Goal: Task Accomplishment & Management: Complete application form

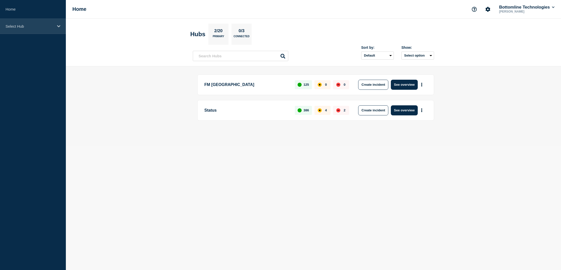
click at [52, 21] on div "Select Hub" at bounding box center [33, 26] width 66 height 15
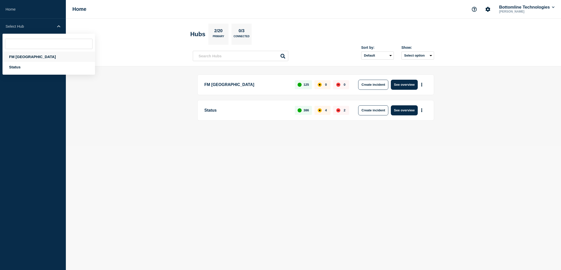
click at [18, 57] on div "FM [GEOGRAPHIC_DATA]" at bounding box center [49, 56] width 92 height 10
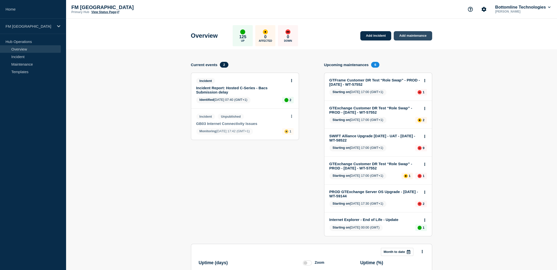
click at [414, 34] on link "Add maintenance" at bounding box center [413, 35] width 38 height 9
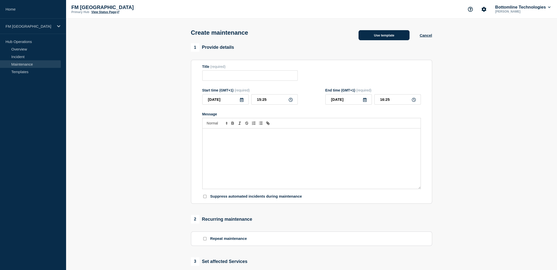
click at [381, 36] on button "Use template" at bounding box center [383, 35] width 51 height 10
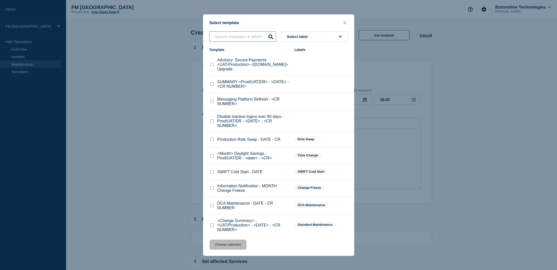
click at [242, 37] on input "text" at bounding box center [242, 36] width 67 height 10
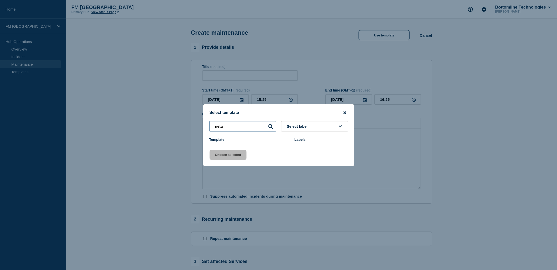
type input "netw"
click at [344, 112] on icon "close button" at bounding box center [344, 112] width 3 height 4
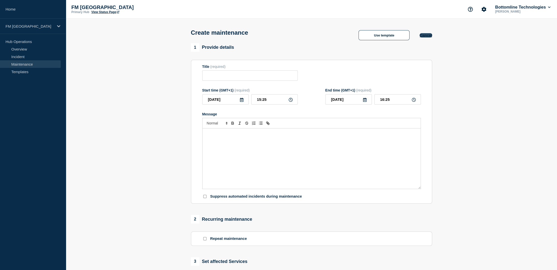
click at [427, 37] on button "Cancel" at bounding box center [425, 35] width 12 height 4
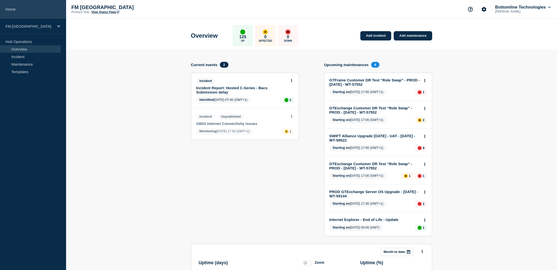
click at [18, 7] on link "Home" at bounding box center [33, 9] width 66 height 19
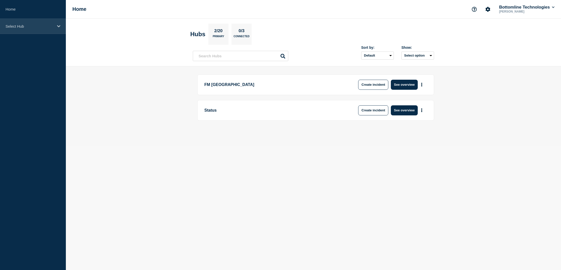
click at [53, 26] on p "Select Hub" at bounding box center [30, 26] width 48 height 4
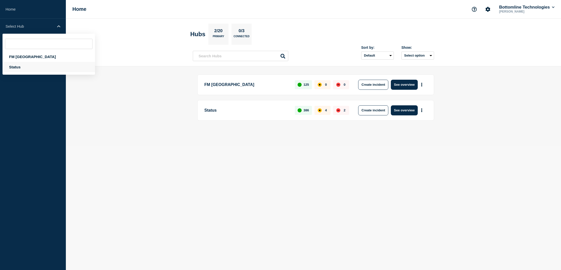
click at [21, 65] on div "Status" at bounding box center [49, 67] width 92 height 10
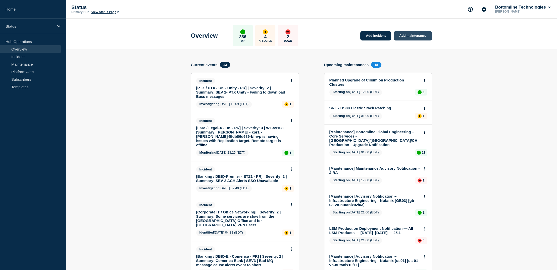
click at [421, 35] on link "Add maintenance" at bounding box center [413, 35] width 38 height 9
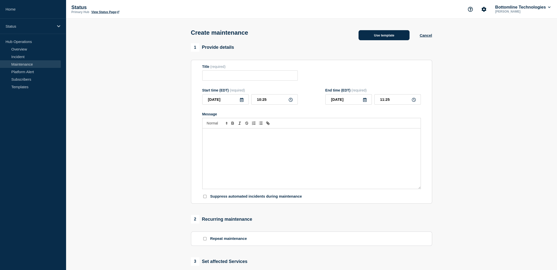
click at [385, 39] on button "Use template" at bounding box center [383, 35] width 51 height 10
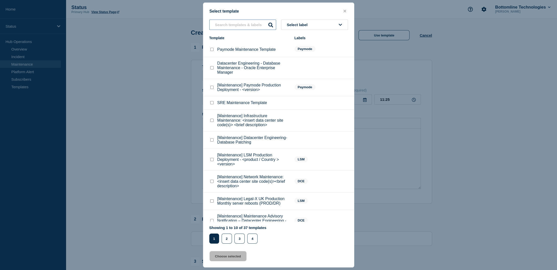
click at [236, 23] on input "text" at bounding box center [242, 25] width 67 height 10
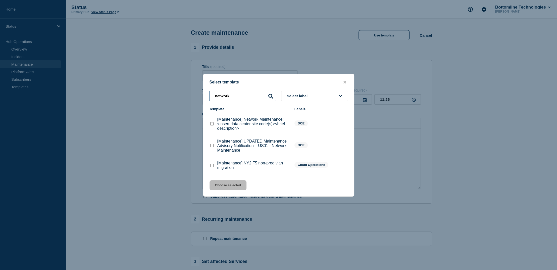
type input "network"
click at [212, 125] on checkbox"] "[Maintenance] Network Maintenance: <insert data center site code(s)><brief desc…" at bounding box center [211, 123] width 3 height 3
checkbox checkbox"] "true"
click at [224, 187] on button "Choose selected" at bounding box center [227, 185] width 37 height 10
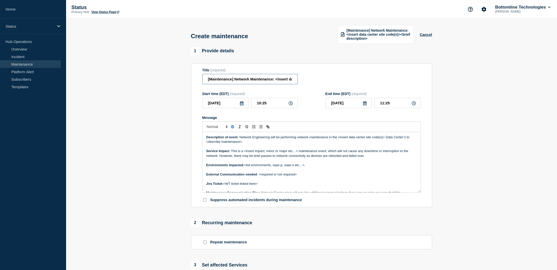
drag, startPoint x: 234, startPoint y: 80, endPoint x: 172, endPoint y: 80, distance: 62.5
click at [172, 80] on section "1 Provide details Title (required) [Maintenance] Network Maintenance: <insert d…" at bounding box center [311, 221] width 491 height 349
drag, startPoint x: 249, startPoint y: 79, endPoint x: 294, endPoint y: 80, distance: 45.0
click at [294, 80] on input "Network Maintenance: <insert data center site code(s)><brief description>" at bounding box center [249, 79] width 95 height 10
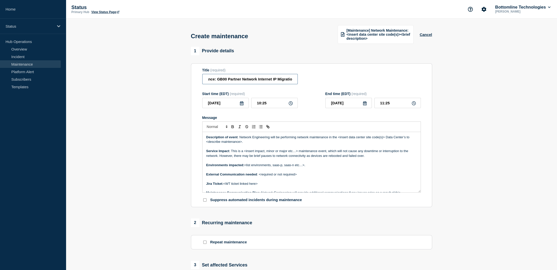
scroll to position [0, 34]
type input "Network Maintenance: GB00 Partner Network Internet IP Migration"
click at [241, 103] on icon at bounding box center [242, 103] width 4 height 4
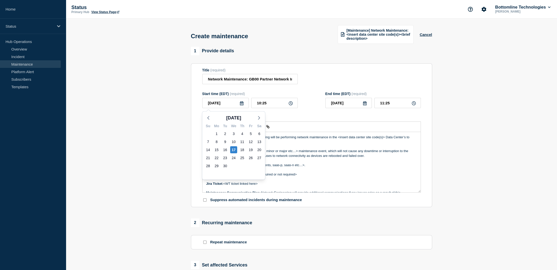
click at [258, 122] on div "Su Mo Tu We Th Fr Sa 31 1 2 3 4 5 6 7 8 9 10 11 12 13 14 15 16 17 18 19 20 21 2…" at bounding box center [233, 151] width 63 height 58
click at [259, 119] on icon "button" at bounding box center [259, 118] width 6 height 6
click at [257, 132] on div "4" at bounding box center [259, 133] width 7 height 7
type input "[DATE]"
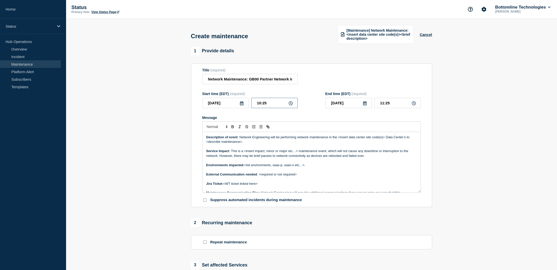
click at [278, 104] on input "10:25" at bounding box center [274, 103] width 46 height 10
click at [291, 103] on icon at bounding box center [291, 103] width 4 height 4
click at [285, 102] on input "10:25" at bounding box center [274, 103] width 46 height 10
drag, startPoint x: 277, startPoint y: 105, endPoint x: 244, endPoint y: 103, distance: 33.7
click at [244, 103] on div "2025-10-04 10:25" at bounding box center [249, 103] width 95 height 10
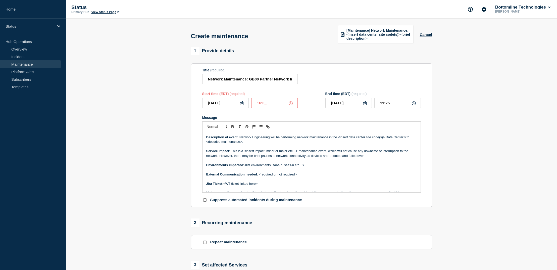
type input "16:00"
click at [399, 99] on input "17:00" at bounding box center [397, 103] width 46 height 10
drag, startPoint x: 401, startPoint y: 100, endPoint x: 353, endPoint y: 99, distance: 48.5
click at [353, 99] on div "2025-10-04 17:00" at bounding box center [372, 103] width 95 height 10
type input "18:59"
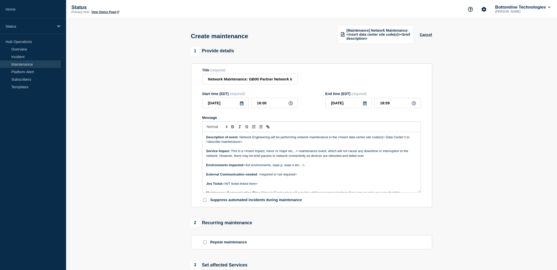
click at [295, 146] on p "Message" at bounding box center [311, 146] width 210 height 5
drag, startPoint x: 349, startPoint y: 138, endPoint x: 384, endPoint y: 140, distance: 34.4
click at [384, 140] on p "Description of event : Network Engineering will be performing network maintenan…" at bounding box center [311, 139] width 210 height 9
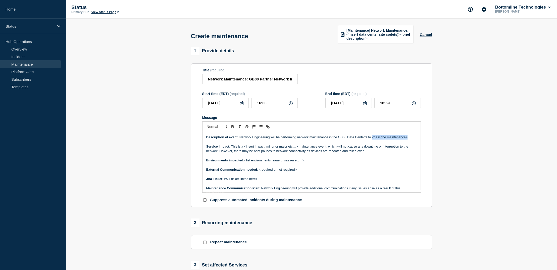
drag, startPoint x: 374, startPoint y: 137, endPoint x: 407, endPoint y: 139, distance: 33.2
click at [407, 139] on p "Description of event : Network Engineering will be performing network maintenan…" at bounding box center [311, 137] width 210 height 5
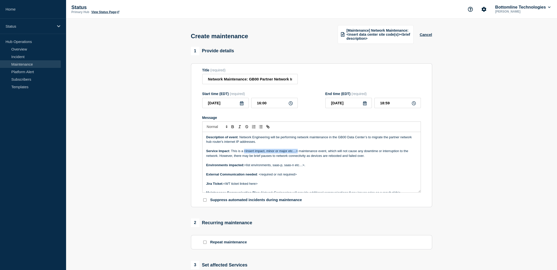
drag, startPoint x: 244, startPoint y: 153, endPoint x: 297, endPoint y: 153, distance: 52.7
click at [297, 153] on p "Service Impact : This is a <insert impact, minor or major etc…> maintenance eve…" at bounding box center [311, 153] width 210 height 9
drag, startPoint x: 294, startPoint y: 152, endPoint x: 297, endPoint y: 151, distance: 3.1
click at [297, 151] on p "Service Impact : This is a major maintenance event, which will not cause any do…" at bounding box center [311, 153] width 210 height 9
drag, startPoint x: 308, startPoint y: 152, endPoint x: 314, endPoint y: 153, distance: 6.1
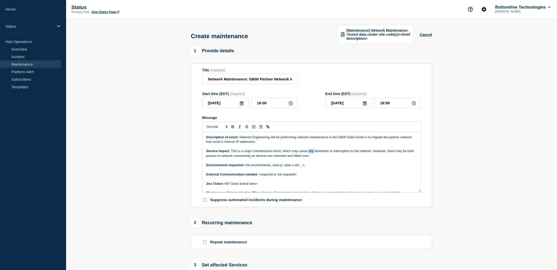
click at [314, 153] on p "Service Impact : This is a major maintenance event, which may cause any downtim…" at bounding box center [311, 153] width 210 height 9
drag, startPoint x: 375, startPoint y: 152, endPoint x: 380, endPoint y: 157, distance: 7.3
click at [380, 157] on p "Service Impact : This is a major maintenance event, which may cause some downti…" at bounding box center [311, 153] width 210 height 9
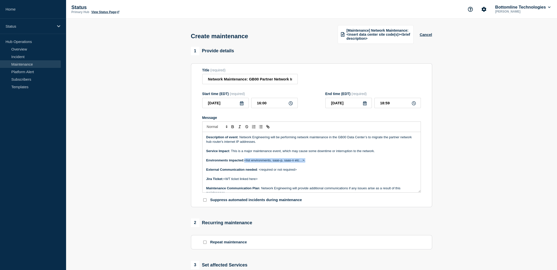
drag, startPoint x: 314, startPoint y: 161, endPoint x: 245, endPoint y: 161, distance: 69.1
click at [245, 161] on p "Environments impacted: <list environments, saas-p, saas-n etc…>." at bounding box center [311, 160] width 210 height 5
click at [381, 151] on p "Service Impact : This is a major maintenance event, which may cause some downti…" at bounding box center [311, 151] width 210 height 5
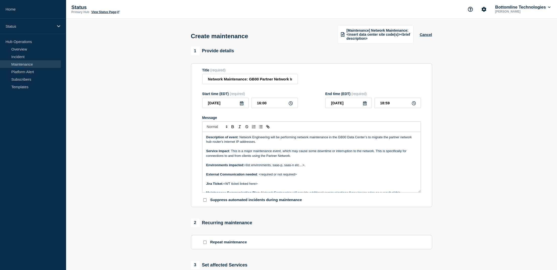
click at [269, 156] on p "Service Impact : This is a major maintenance event, which may cause some downti…" at bounding box center [311, 153] width 210 height 9
click at [280, 157] on p "Service Impact : This is a major maintenance event, which may cause some downti…" at bounding box center [311, 153] width 210 height 9
drag, startPoint x: 280, startPoint y: 167, endPoint x: 245, endPoint y: 167, distance: 34.4
click at [245, 167] on p "Environments impacted: <list environments, saas-p, saas-n etc…>." at bounding box center [311, 165] width 210 height 5
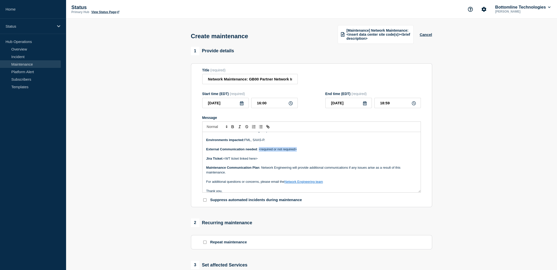
drag, startPoint x: 303, startPoint y: 152, endPoint x: 258, endPoint y: 151, distance: 44.2
click at [258, 151] on p "External Communication needed : <required or not required>" at bounding box center [311, 149] width 210 height 5
click at [266, 159] on p "Jira Ticket: <WT ticket linked here>" at bounding box center [311, 158] width 210 height 5
drag, startPoint x: 263, startPoint y: 159, endPoint x: 224, endPoint y: 161, distance: 39.2
click at [224, 161] on p "Jira Ticket: <WT ticket linked here>" at bounding box center [311, 158] width 210 height 5
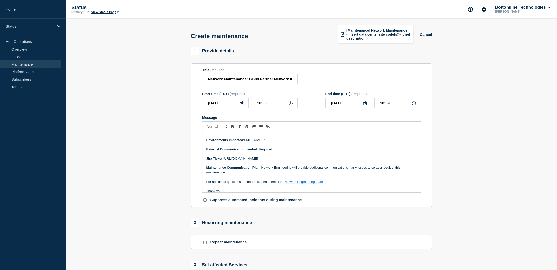
click at [357, 170] on p "Maintenance Communication Plan : Network Engineering will provide additional co…" at bounding box center [311, 169] width 210 height 9
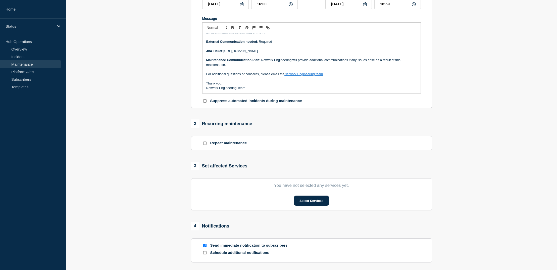
scroll to position [126, 0]
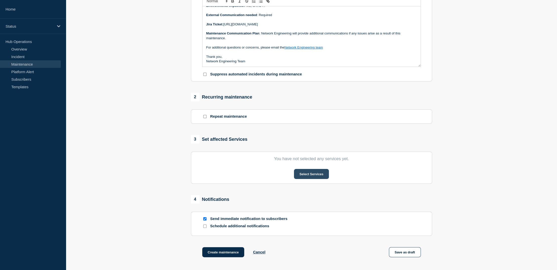
click at [311, 176] on button "Select Services" at bounding box center [311, 174] width 35 height 10
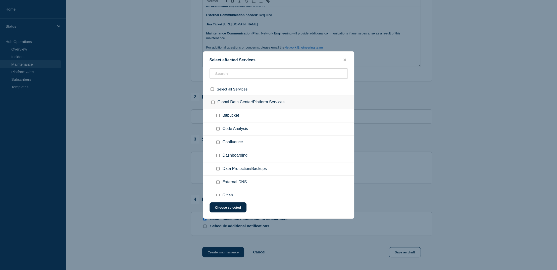
click at [260, 125] on ul "Code Analysis" at bounding box center [278, 128] width 151 height 13
click at [252, 73] on input "text" at bounding box center [278, 73] width 138 height 10
type input "partner"
click at [219, 115] on input "Partner Network checkbox" at bounding box center [217, 115] width 3 height 3
checkbox input "true"
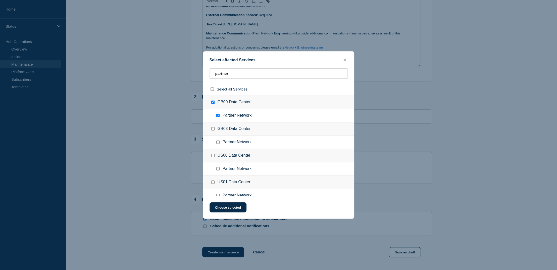
checkbox input "true"
click at [231, 208] on button "Choose selected" at bounding box center [227, 207] width 37 height 10
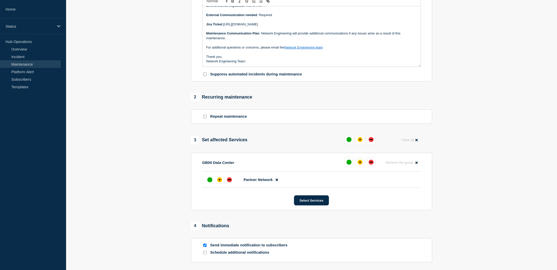
click at [221, 176] on li "Partner Network" at bounding box center [311, 180] width 218 height 16
click at [221, 179] on div at bounding box center [219, 179] width 9 height 9
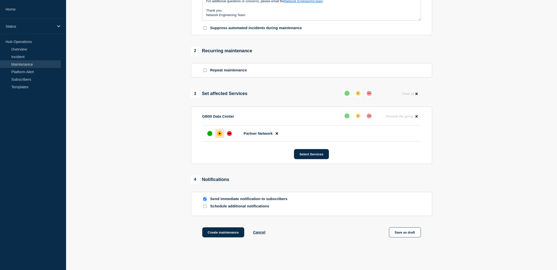
scroll to position [176, 0]
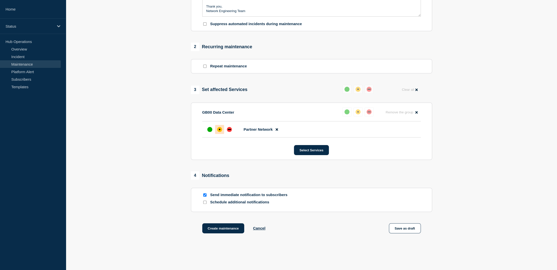
click at [203, 204] on input "Schedule additional notifications" at bounding box center [204, 201] width 3 height 3
checkbox input "true"
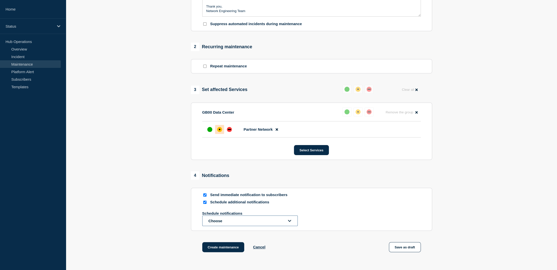
click at [273, 221] on button "Choose" at bounding box center [249, 220] width 95 height 11
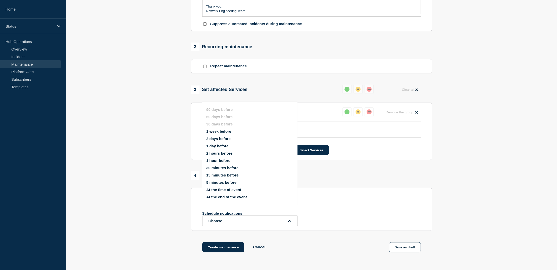
click at [226, 132] on button "1 week before" at bounding box center [218, 131] width 25 height 4
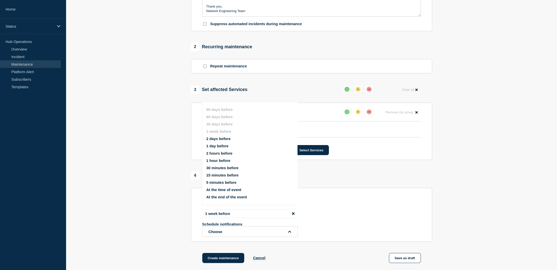
click at [221, 146] on button "1 day before" at bounding box center [217, 146] width 22 height 4
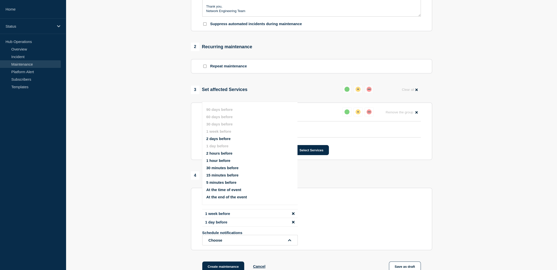
click at [221, 168] on button "30 minutes before" at bounding box center [222, 167] width 32 height 4
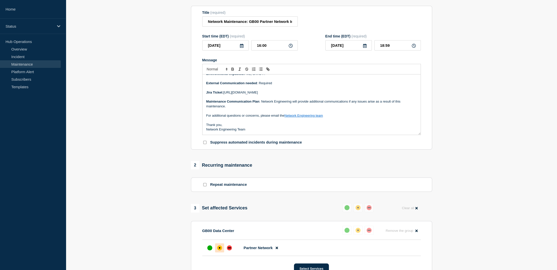
scroll to position [25, 0]
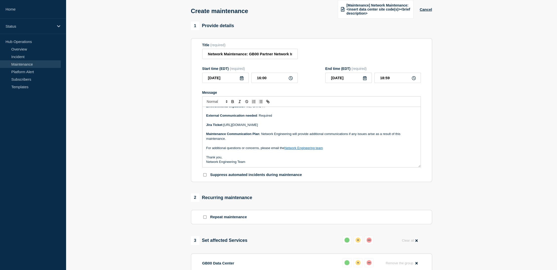
click at [376, 139] on p "Maintenance Communication Plan : Network Engineering will provide additional co…" at bounding box center [311, 136] width 210 height 9
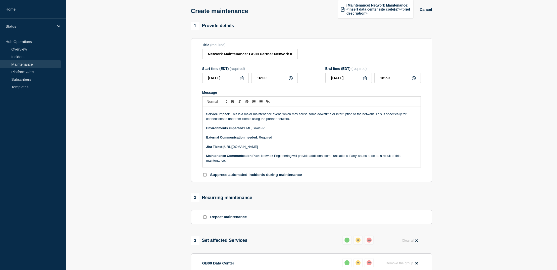
scroll to position [0, 0]
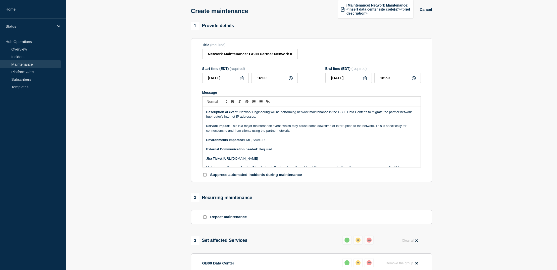
click at [469, 101] on section "1 Provide details Title (required) Network Maintenance: GB00 Partner Network In…" at bounding box center [311, 225] width 491 height 407
drag, startPoint x: 470, startPoint y: 66, endPoint x: 473, endPoint y: 64, distance: 3.1
click at [470, 66] on section "1 Provide details Title (required) Network Maintenance: GB00 Partner Network In…" at bounding box center [311, 225] width 491 height 407
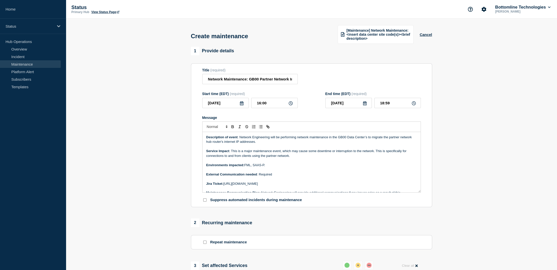
click at [315, 100] on div "Start time (EDT) (required) 2025-10-04 16:00 End time (EDT) (required) 2025-10-…" at bounding box center [311, 100] width 218 height 16
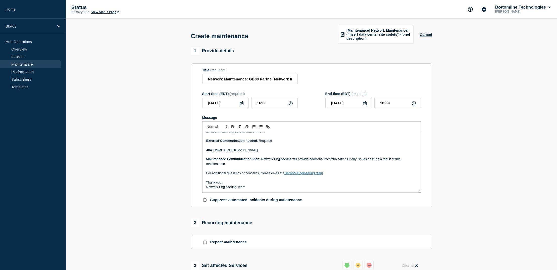
drag, startPoint x: 453, startPoint y: 186, endPoint x: 458, endPoint y: 140, distance: 45.9
drag, startPoint x: 254, startPoint y: 79, endPoint x: 308, endPoint y: 82, distance: 54.6
click at [308, 82] on div "Title (required) Network Maintenance: GB00 Partner Network Internet IP Migration" at bounding box center [311, 76] width 218 height 16
click at [279, 81] on input "Network Maintenance: GB00 Partner Network Internet IP Migration" at bounding box center [249, 79] width 95 height 10
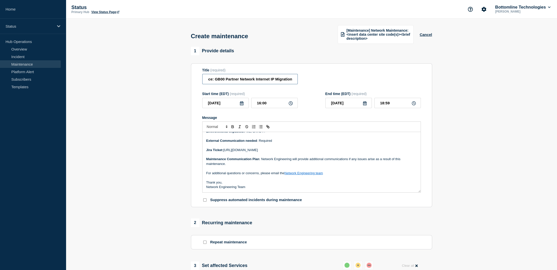
click at [254, 79] on input "Network Maintenance: GB00 Partner Network Internet IP Migration" at bounding box center [249, 79] width 95 height 10
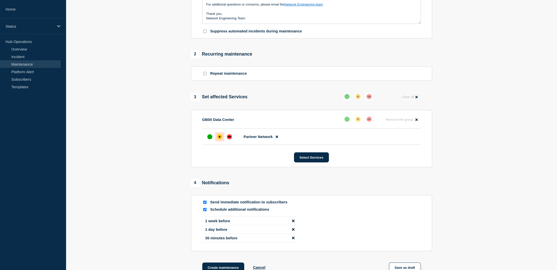
scroll to position [231, 0]
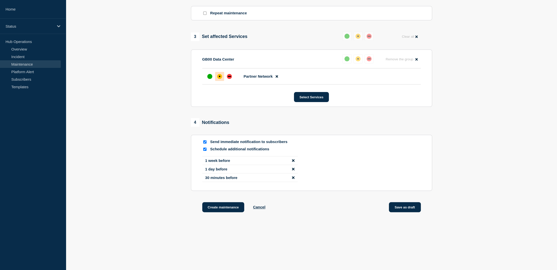
type input "Network Maintenance: GB00 Partner Network Public Internet IP Migration"
click at [408, 209] on button "Save as draft" at bounding box center [405, 207] width 32 height 10
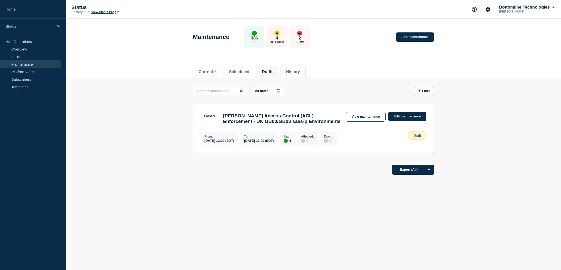
drag, startPoint x: 407, startPoint y: 93, endPoint x: 412, endPoint y: 92, distance: 4.5
click at [408, 93] on div "All dates Filter" at bounding box center [313, 91] width 241 height 8
click at [418, 92] on icon "button" at bounding box center [419, 90] width 3 height 3
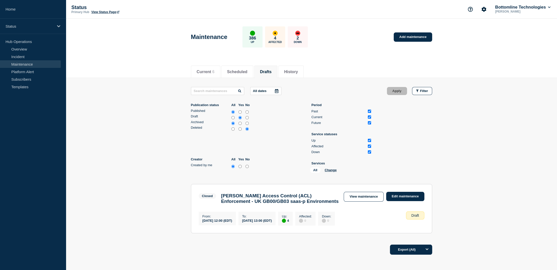
click at [233, 117] on input "all" at bounding box center [232, 117] width 3 height 5
radio input "true"
click at [397, 90] on button "Apply" at bounding box center [397, 91] width 20 height 8
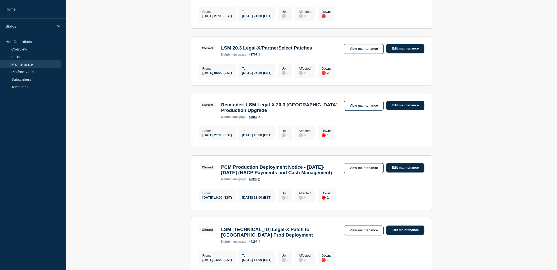
scroll to position [84, 0]
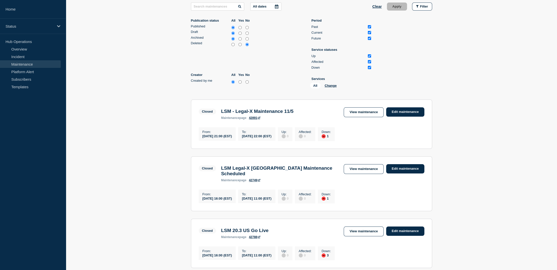
drag, startPoint x: 160, startPoint y: 197, endPoint x: 149, endPoint y: 92, distance: 105.5
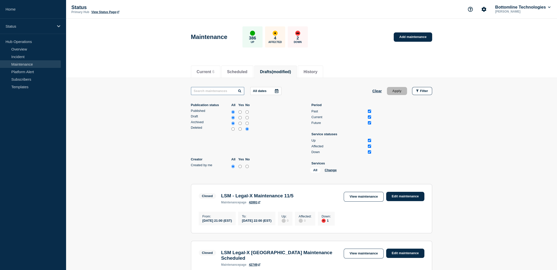
click at [215, 91] on input "text" at bounding box center [217, 91] width 53 height 8
type input "partner"
drag, startPoint x: 166, startPoint y: 176, endPoint x: 150, endPoint y: 70, distance: 106.7
click at [240, 166] on input "yes" at bounding box center [239, 166] width 3 height 5
radio input "true"
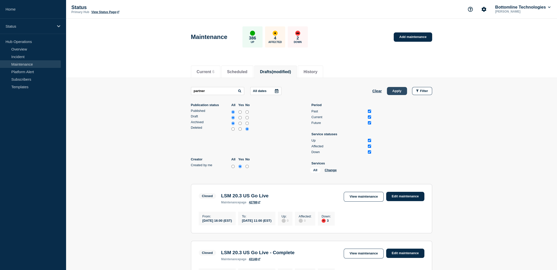
click at [400, 89] on button "Apply" at bounding box center [397, 91] width 20 height 8
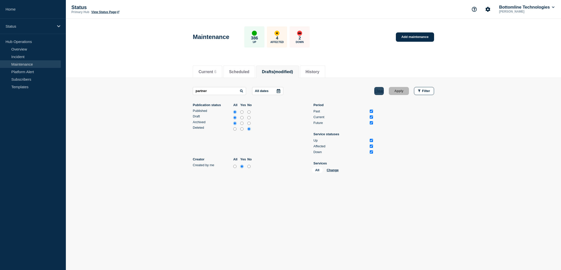
click at [377, 88] on button "Clear" at bounding box center [379, 91] width 10 height 8
radio input "false"
radio input "true"
click at [298, 74] on li "History" at bounding box center [292, 72] width 25 height 12
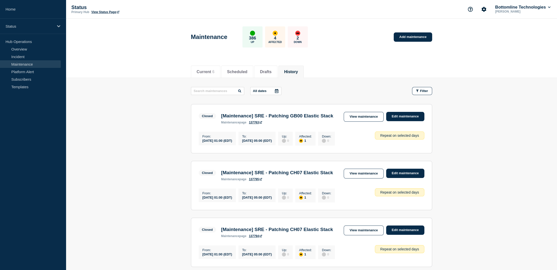
drag, startPoint x: 181, startPoint y: 172, endPoint x: 183, endPoint y: 105, distance: 66.6
click at [242, 71] on button "Scheduled" at bounding box center [237, 72] width 20 height 5
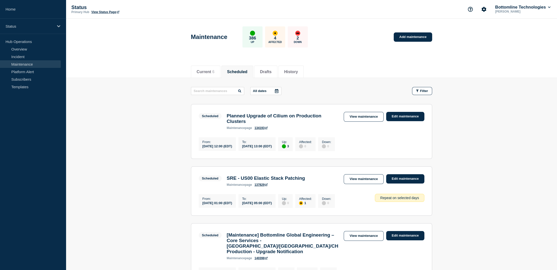
drag, startPoint x: 177, startPoint y: 95, endPoint x: 176, endPoint y: 79, distance: 15.6
click at [207, 72] on button "Current 6" at bounding box center [206, 72] width 18 height 5
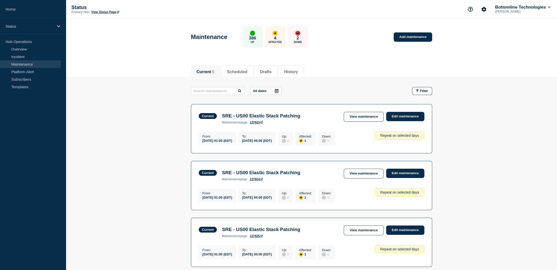
drag, startPoint x: 177, startPoint y: 140, endPoint x: 179, endPoint y: 49, distance: 90.2
click at [253, 70] on li "Scheduled" at bounding box center [237, 72] width 32 height 12
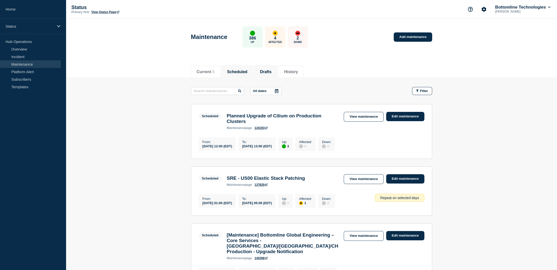
click at [271, 73] on button "Drafts" at bounding box center [266, 72] width 12 height 5
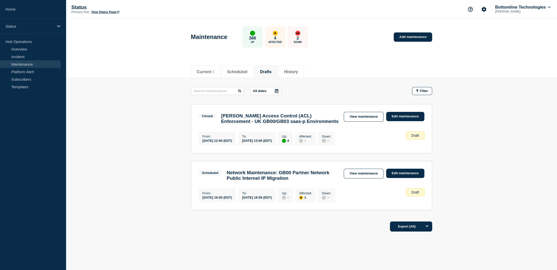
click at [491, 118] on main "All dates Filter Closed 4 Up [PERSON_NAME] Access Control (ACL) Enforcement - U…" at bounding box center [311, 148] width 491 height 140
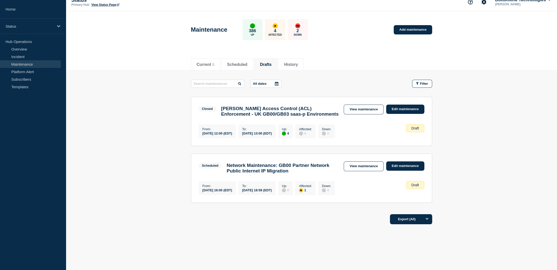
scroll to position [13, 0]
click at [466, 113] on main "All dates Filter Closed 4 Up [PERSON_NAME] Access Control (ACL) Enforcement - U…" at bounding box center [311, 141] width 491 height 140
click at [400, 163] on link "Edit maintenance" at bounding box center [405, 165] width 38 height 9
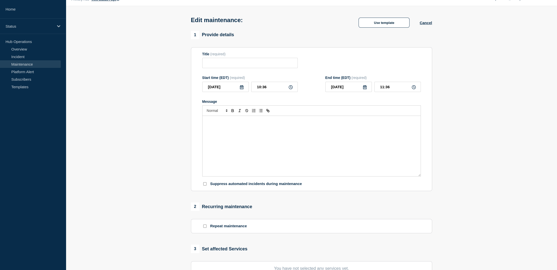
type input "Network Maintenance: GB00 Partner Network Public Internet IP Migration"
type input "[DATE]"
type input "16:00"
type input "[DATE]"
type input "18:59"
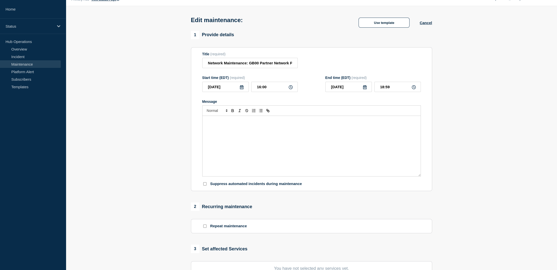
checkbox input "true"
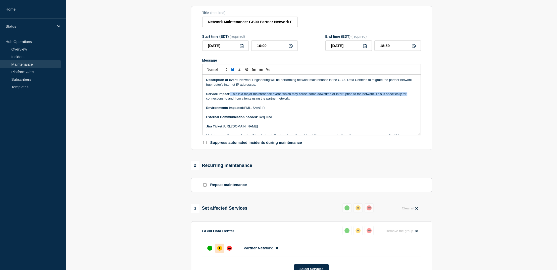
drag, startPoint x: 230, startPoint y: 96, endPoint x: 407, endPoint y: 97, distance: 176.5
click at [407, 97] on p "Service Impact : This is a major maintenance event, which may cause some downti…" at bounding box center [311, 96] width 210 height 9
drag, startPoint x: 229, startPoint y: 103, endPoint x: 293, endPoint y: 104, distance: 64.5
click at [293, 101] on p "Service Impact : This is a major maintenance event, which may cause some downti…" at bounding box center [311, 96] width 210 height 9
click at [296, 104] on p "Message" at bounding box center [311, 103] width 210 height 5
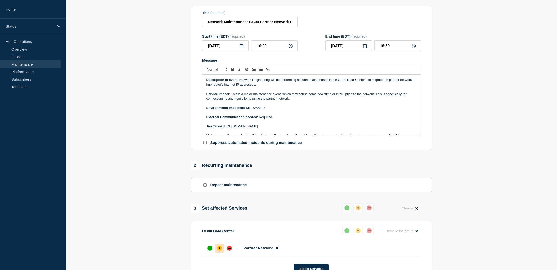
click at [299, 119] on p "External Communication needed : Required" at bounding box center [311, 117] width 210 height 5
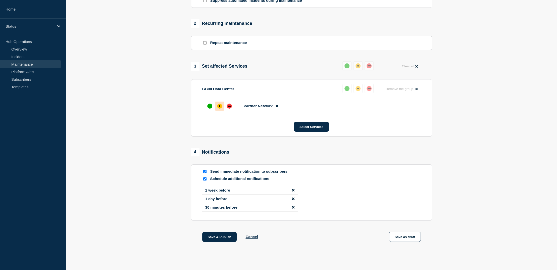
scroll to position [211, 0]
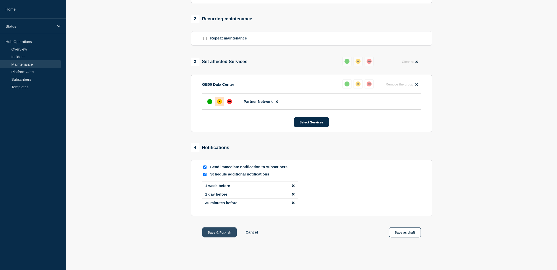
click at [217, 231] on button "Save & Publish" at bounding box center [219, 232] width 35 height 10
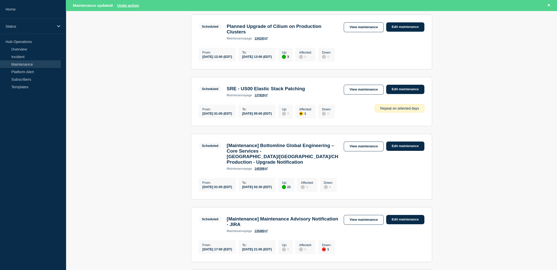
scroll to position [100, 0]
